Goal: Task Accomplishment & Management: Complete application form

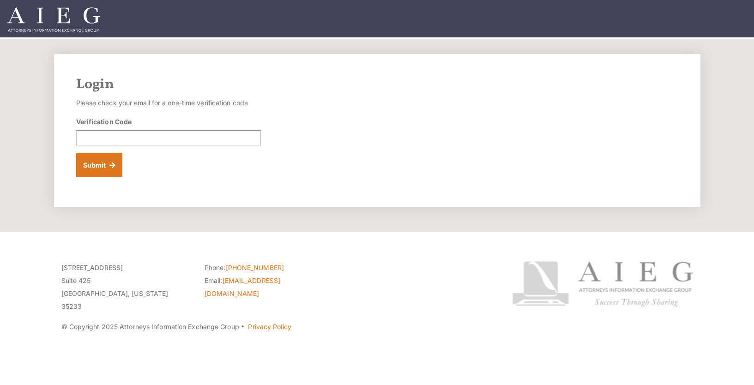
drag, startPoint x: 103, startPoint y: 147, endPoint x: 105, endPoint y: 141, distance: 6.3
click at [103, 147] on form "Please check your email for a one-time verification code Verification Code Subm…" at bounding box center [168, 137] width 185 height 81
click at [106, 138] on input "Verification Code" at bounding box center [168, 138] width 185 height 16
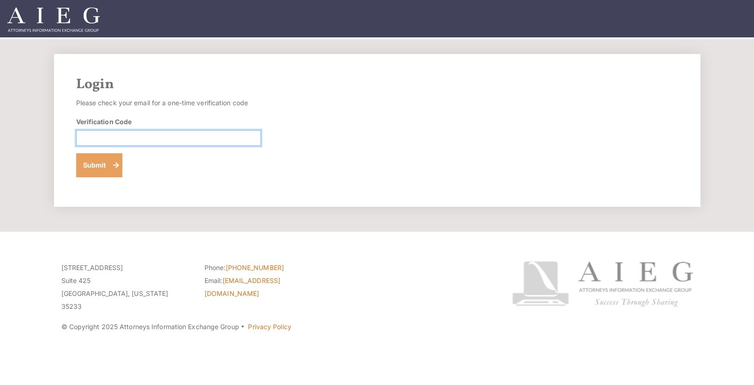
paste input "987502"
type input "987502"
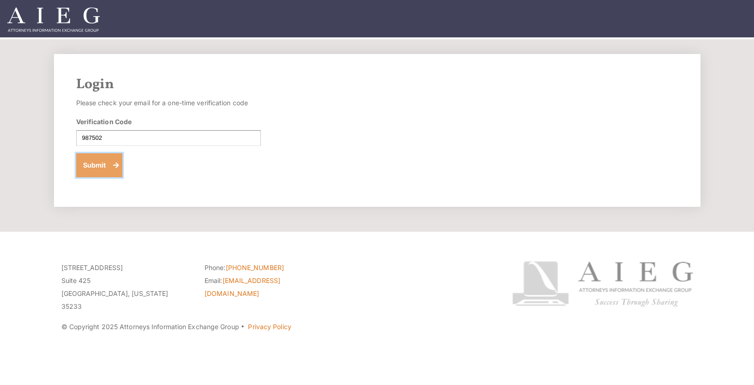
click at [102, 165] on button "Submit" at bounding box center [99, 165] width 47 height 24
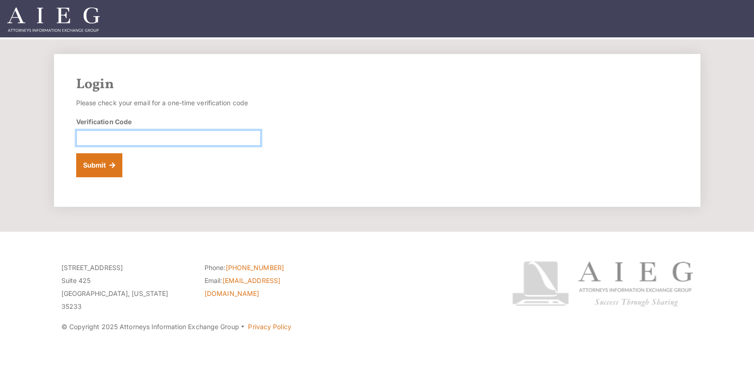
click at [150, 133] on input "Verification Code" at bounding box center [168, 138] width 185 height 16
paste input "373904"
type input "373904"
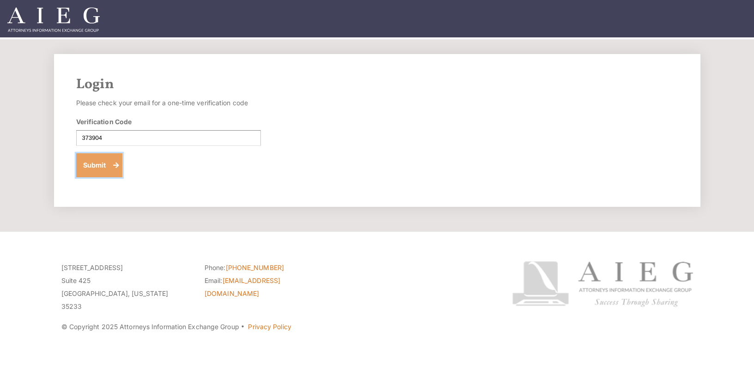
click at [97, 163] on button "Submit" at bounding box center [99, 165] width 47 height 24
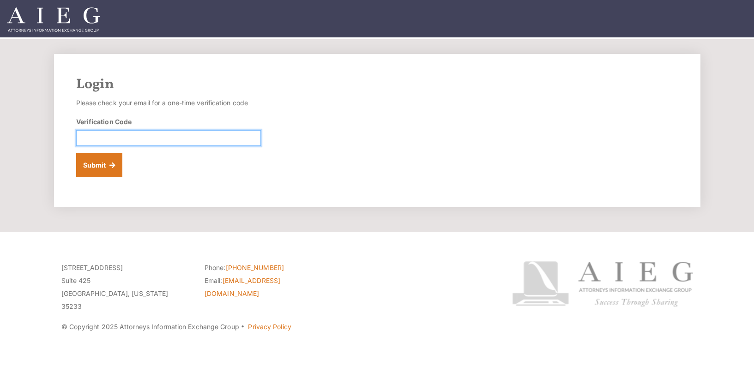
click at [170, 140] on input "Verification Code" at bounding box center [168, 138] width 185 height 16
paste input "592961"
type input "592961"
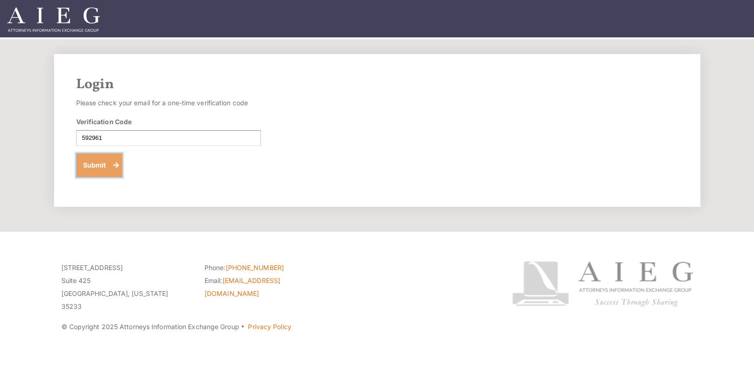
click at [90, 162] on button "Submit" at bounding box center [99, 165] width 47 height 24
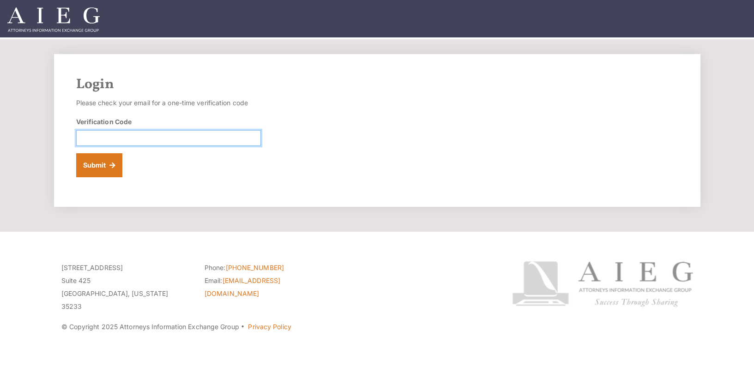
click at [224, 138] on input "Verification Code" at bounding box center [168, 138] width 185 height 16
paste input "314956"
type input "314956"
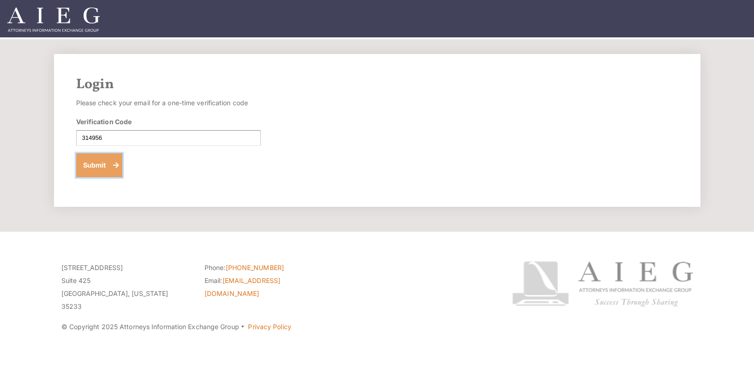
click at [109, 161] on button "Submit" at bounding box center [99, 165] width 47 height 24
